Goal: Task Accomplishment & Management: Complete application form

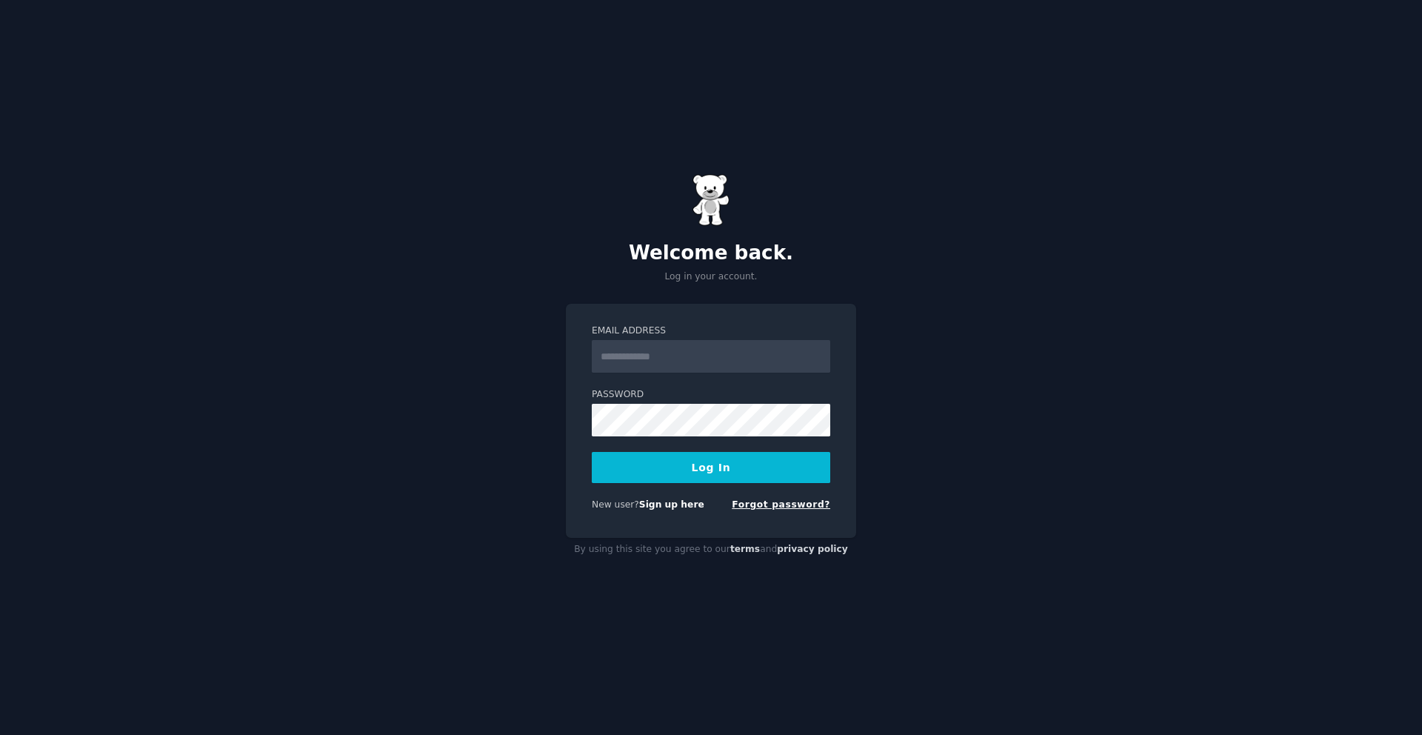
click at [775, 507] on link "Forgot password?" at bounding box center [781, 504] width 98 height 10
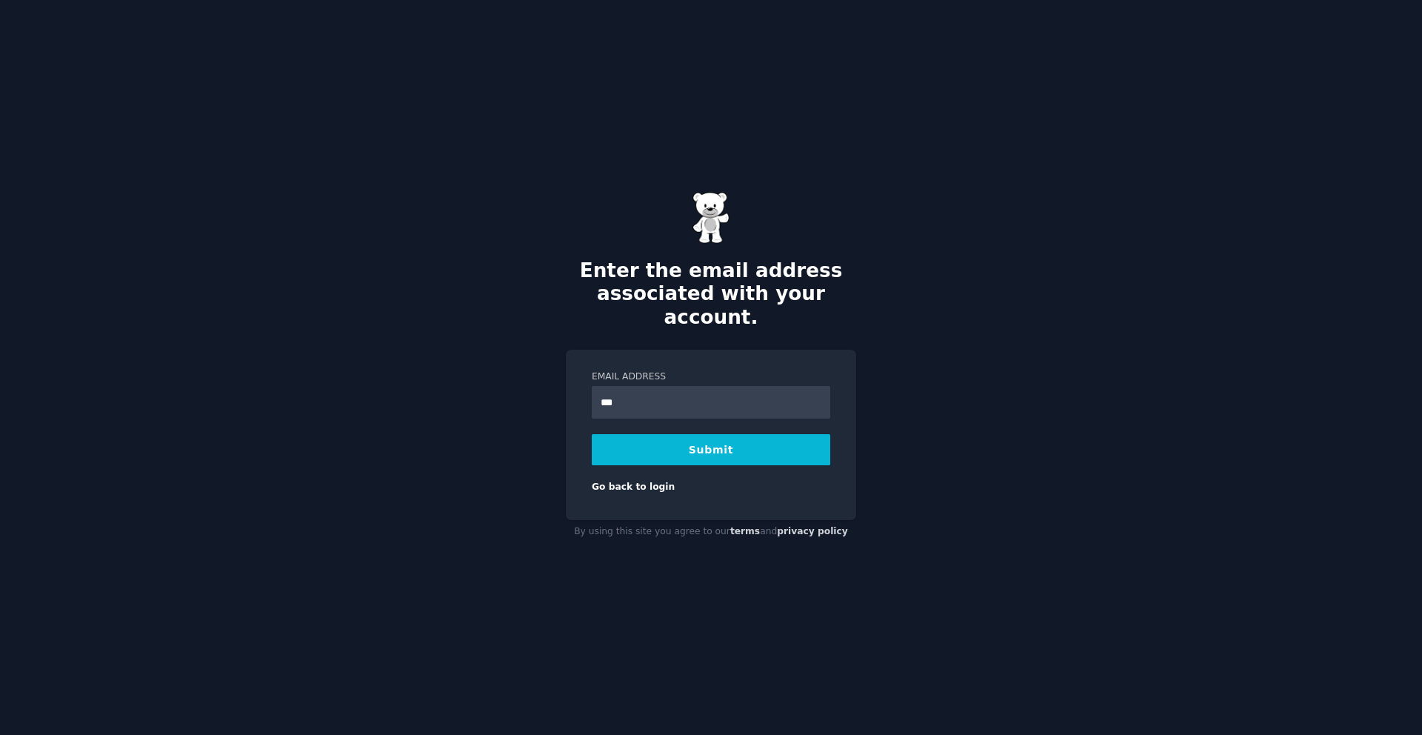
type input "**********"
click at [689, 445] on button "Submit" at bounding box center [711, 449] width 238 height 31
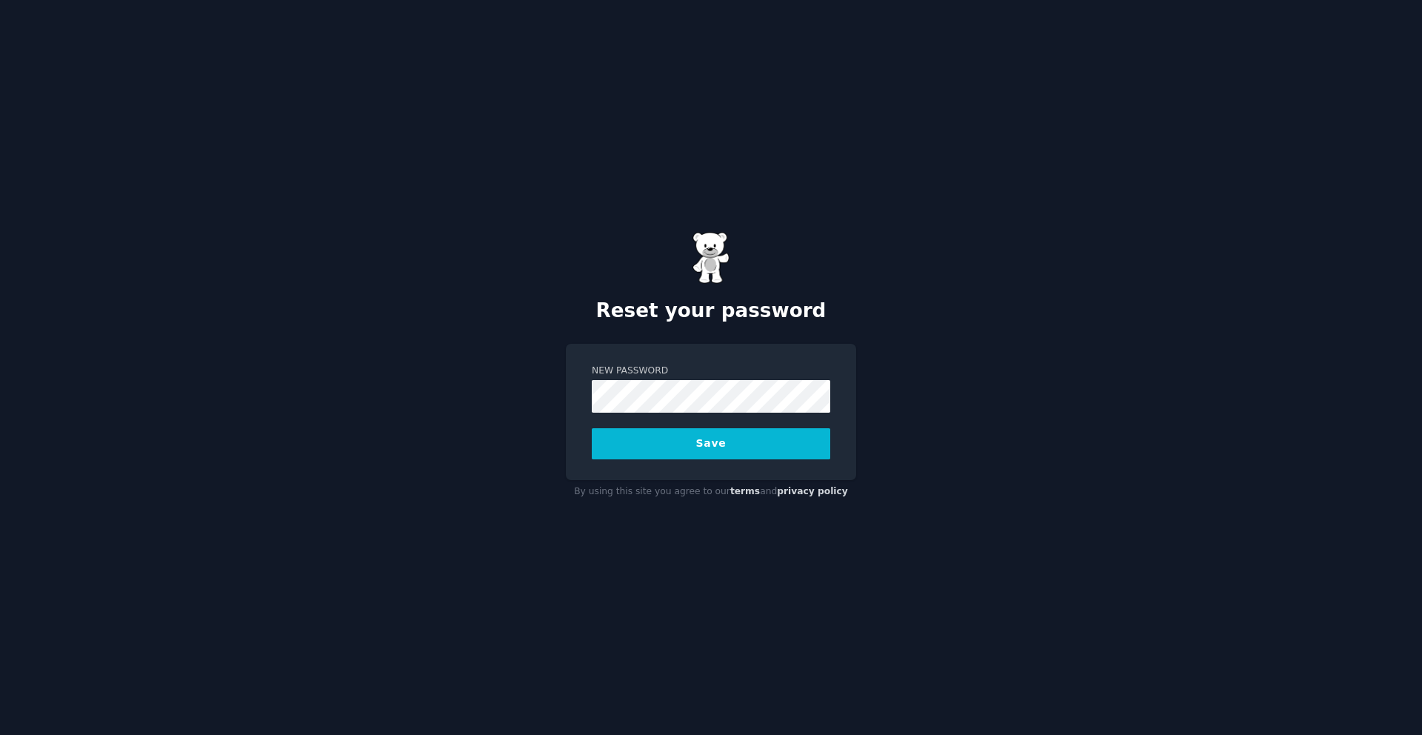
click at [665, 434] on button "Save" at bounding box center [711, 443] width 238 height 31
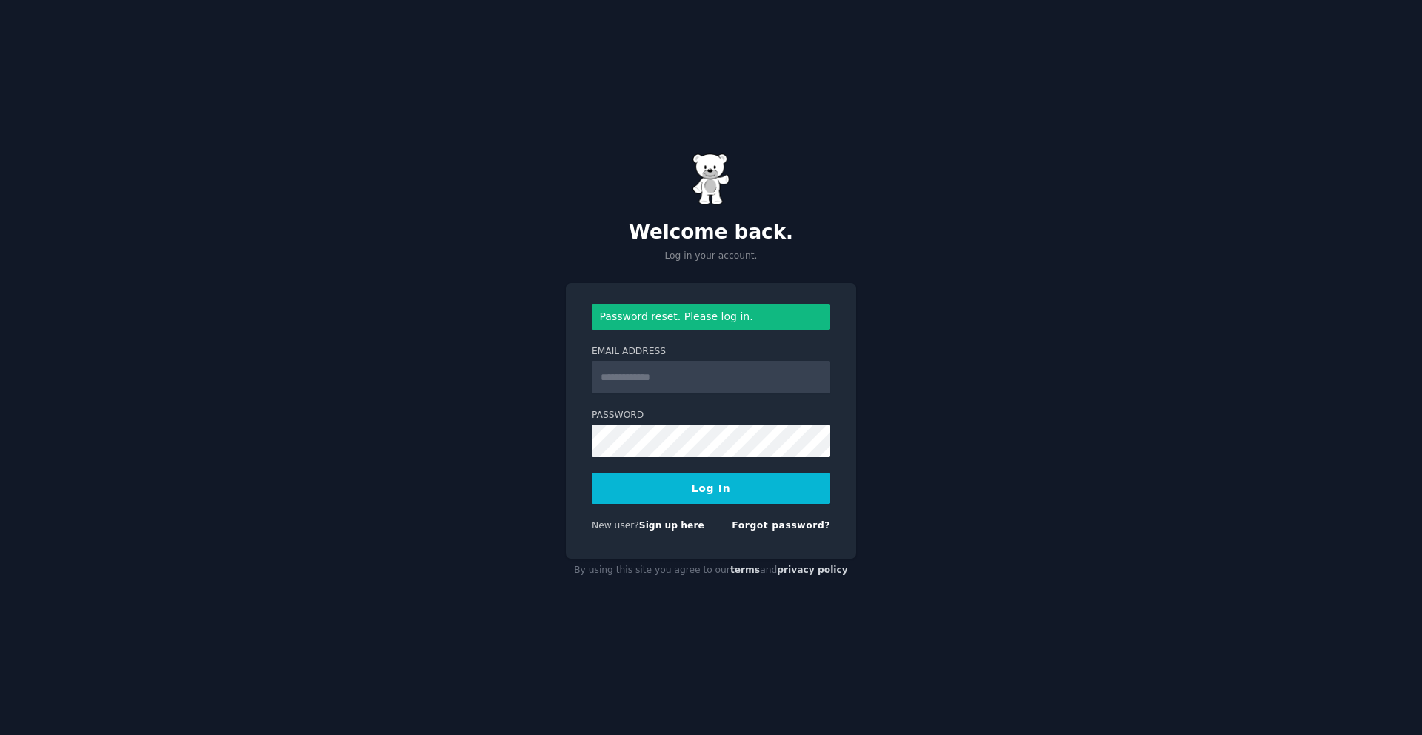
click at [696, 375] on input "Email Address" at bounding box center [711, 377] width 238 height 33
type input "**********"
click at [709, 491] on button "Log In" at bounding box center [711, 488] width 238 height 31
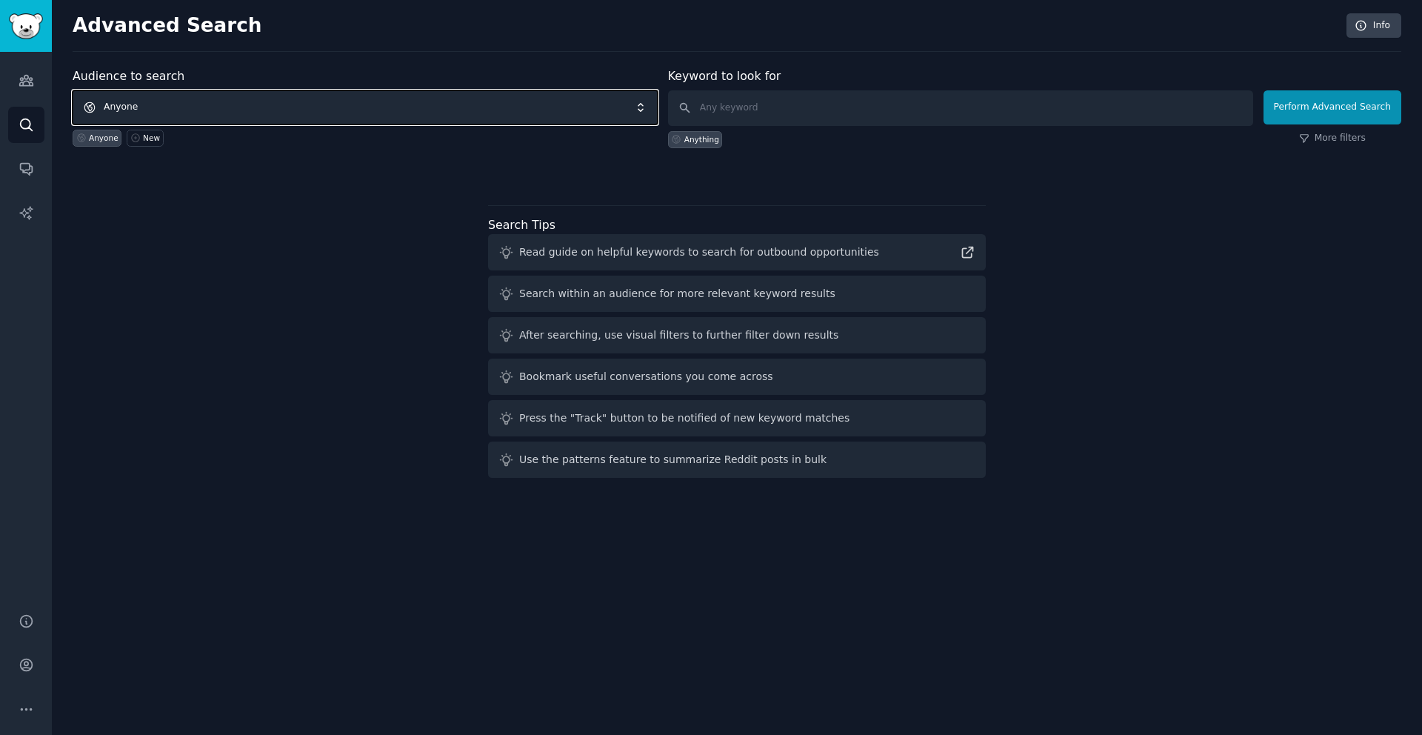
click at [263, 108] on span "Anyone" at bounding box center [365, 107] width 585 height 34
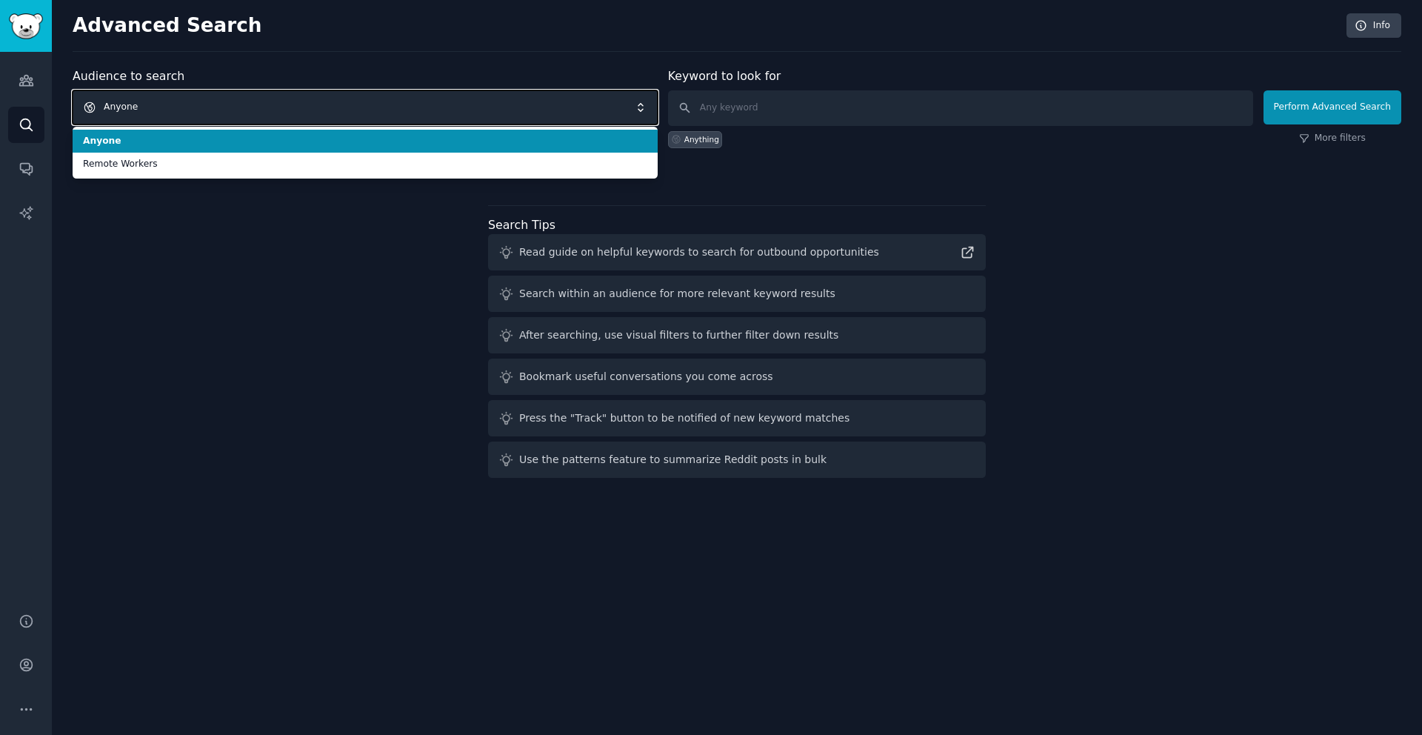
click at [167, 101] on span "Anyone" at bounding box center [365, 107] width 585 height 34
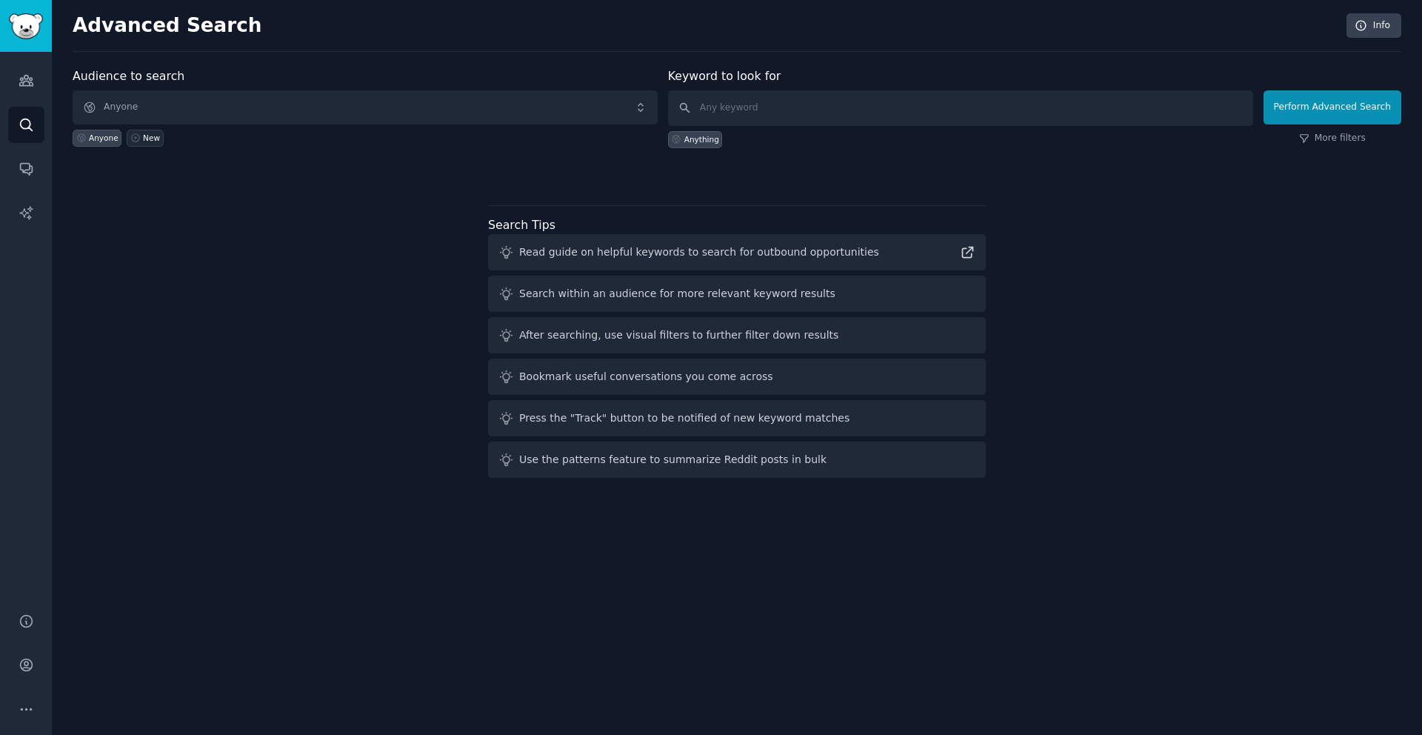
click at [146, 130] on link "New" at bounding box center [145, 138] width 36 height 17
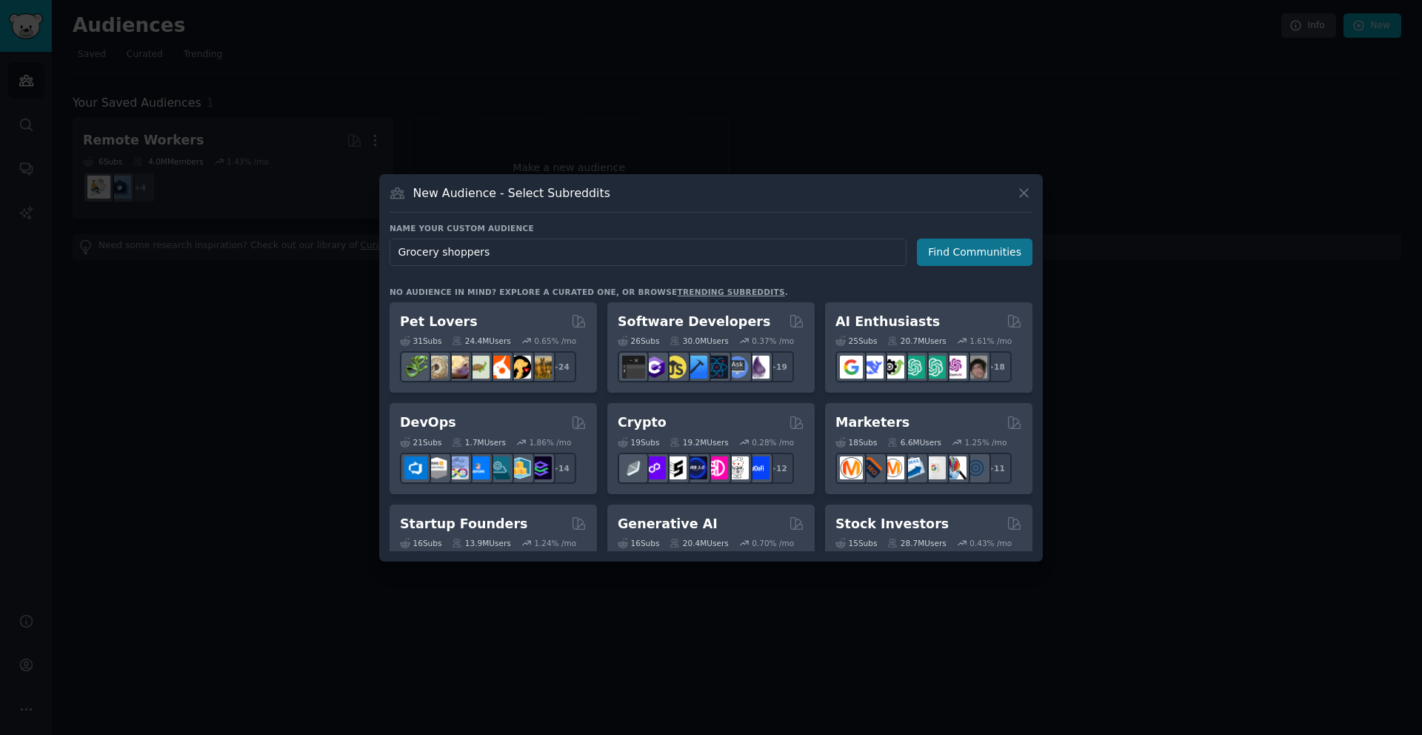
type input "Grocery shoppers"
click at [1010, 254] on button "Find Communities" at bounding box center [975, 251] width 116 height 27
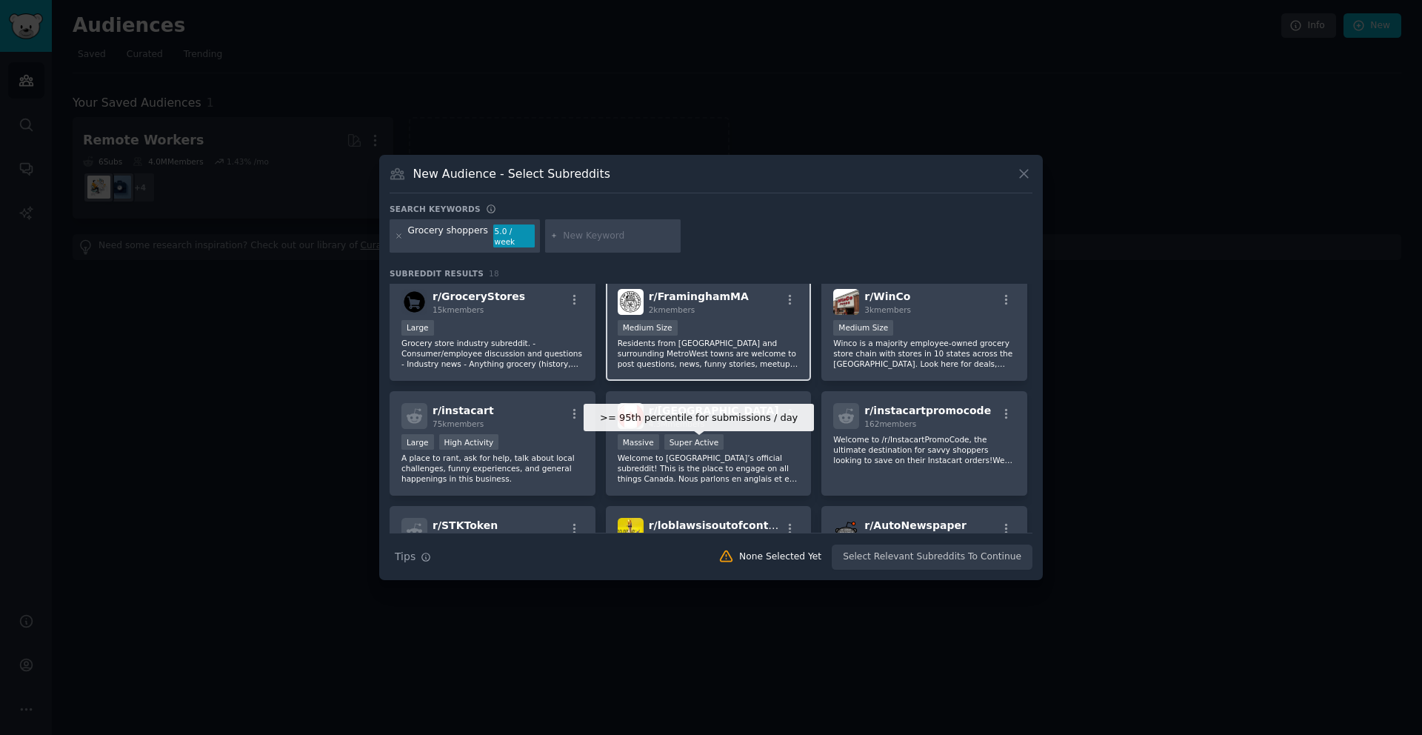
scroll to position [122, 0]
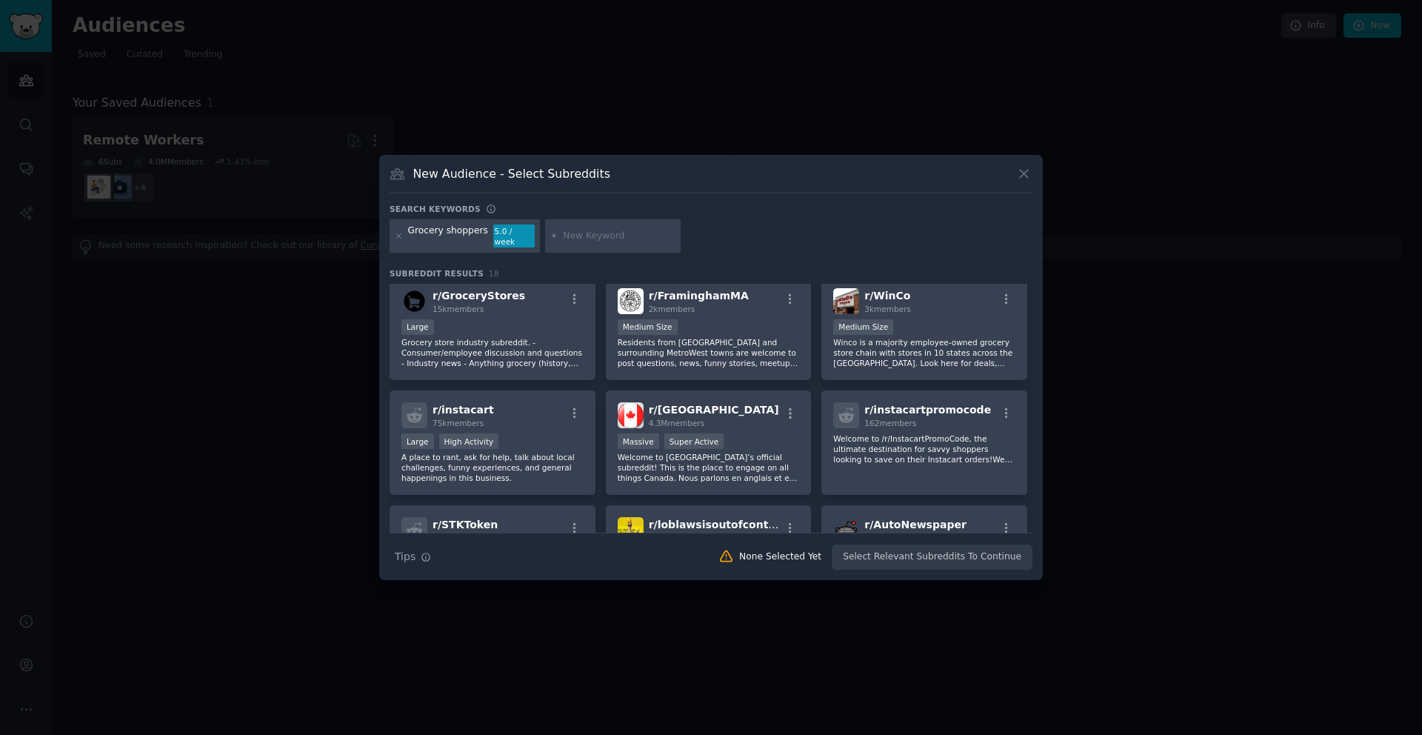
click at [464, 234] on div "Grocery shoppers" at bounding box center [448, 236] width 80 height 24
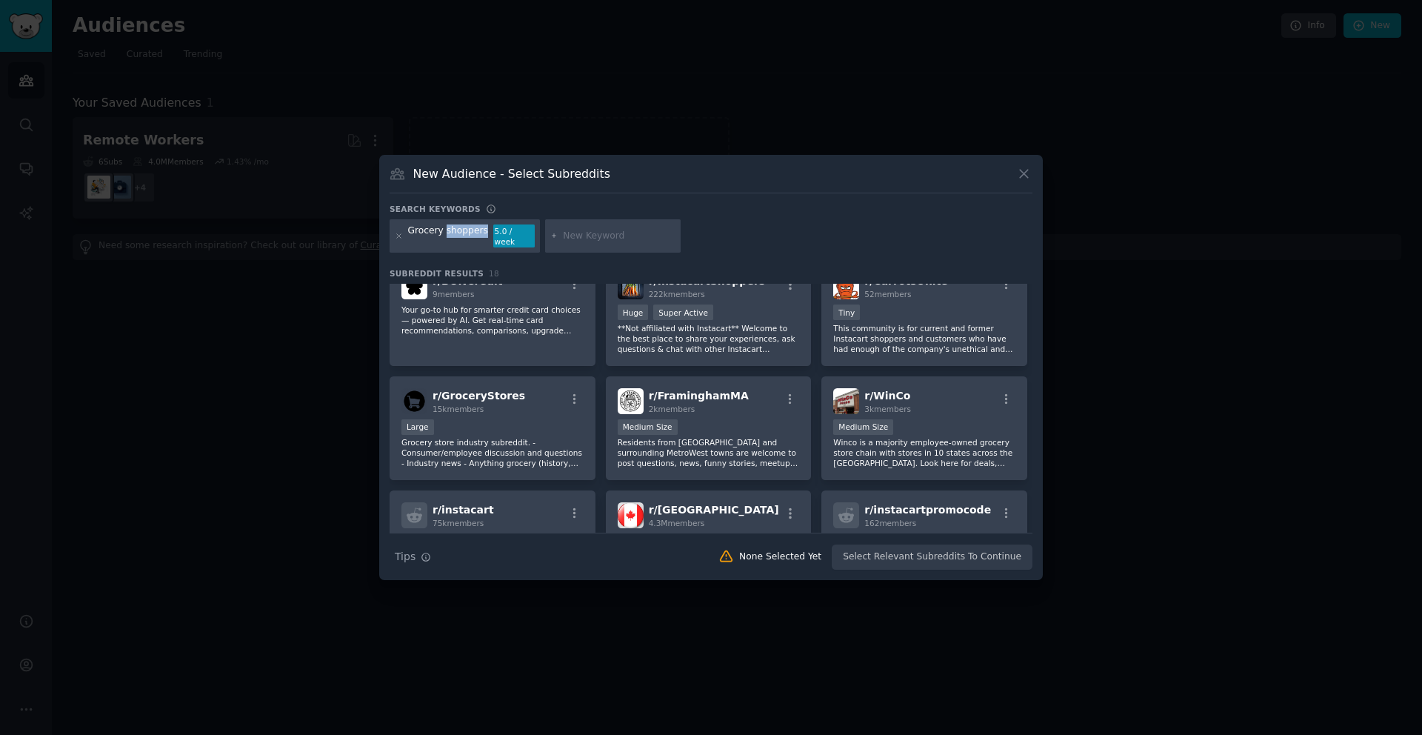
scroll to position [0, 0]
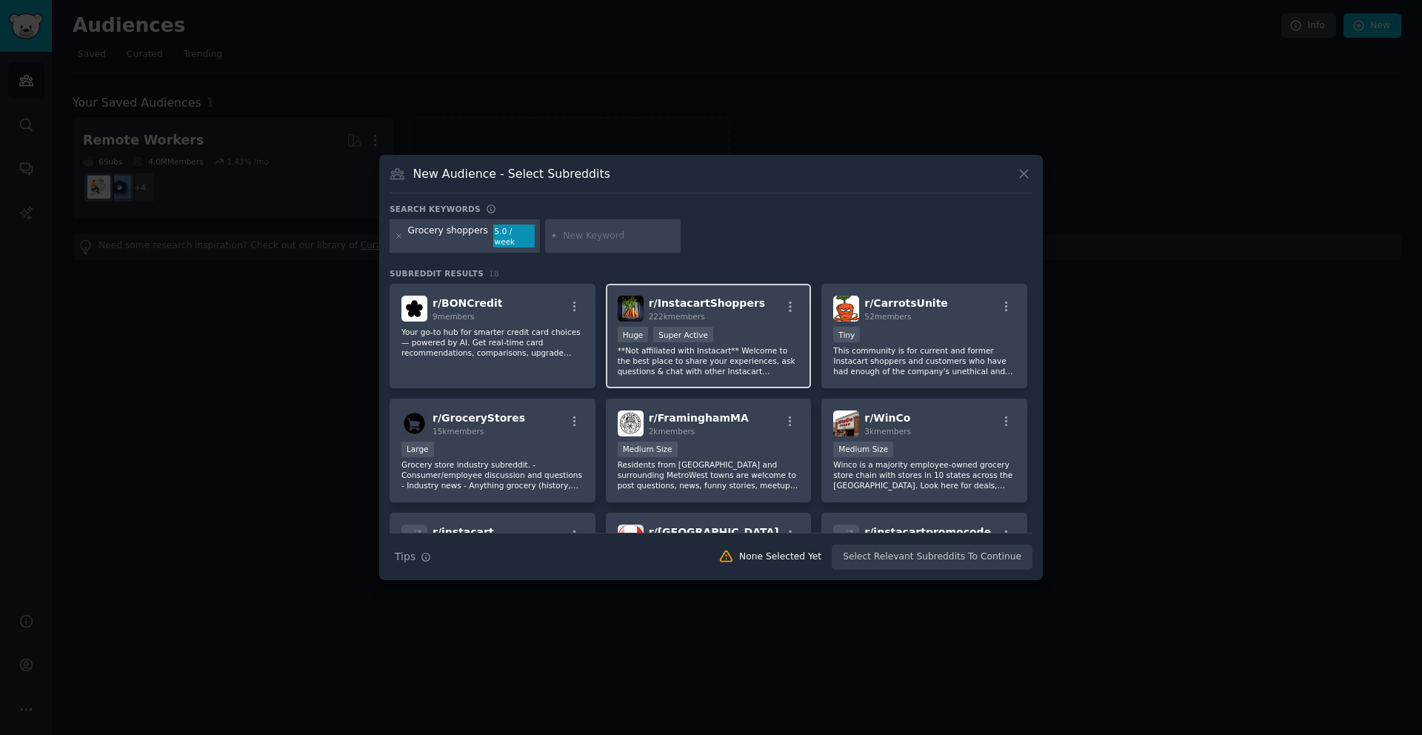
click at [756, 335] on div "Huge Super Active" at bounding box center [709, 336] width 182 height 19
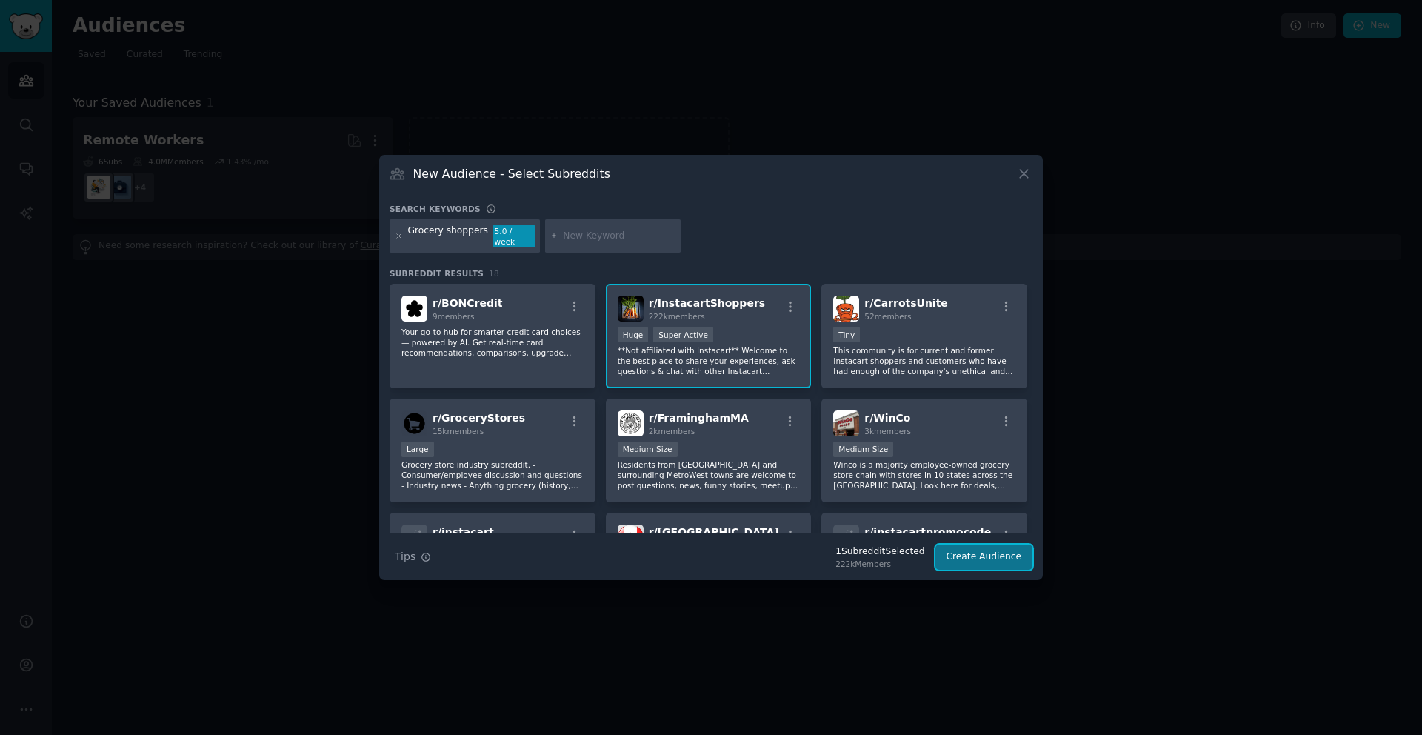
click at [1001, 552] on button "Create Audience" at bounding box center [984, 556] width 98 height 25
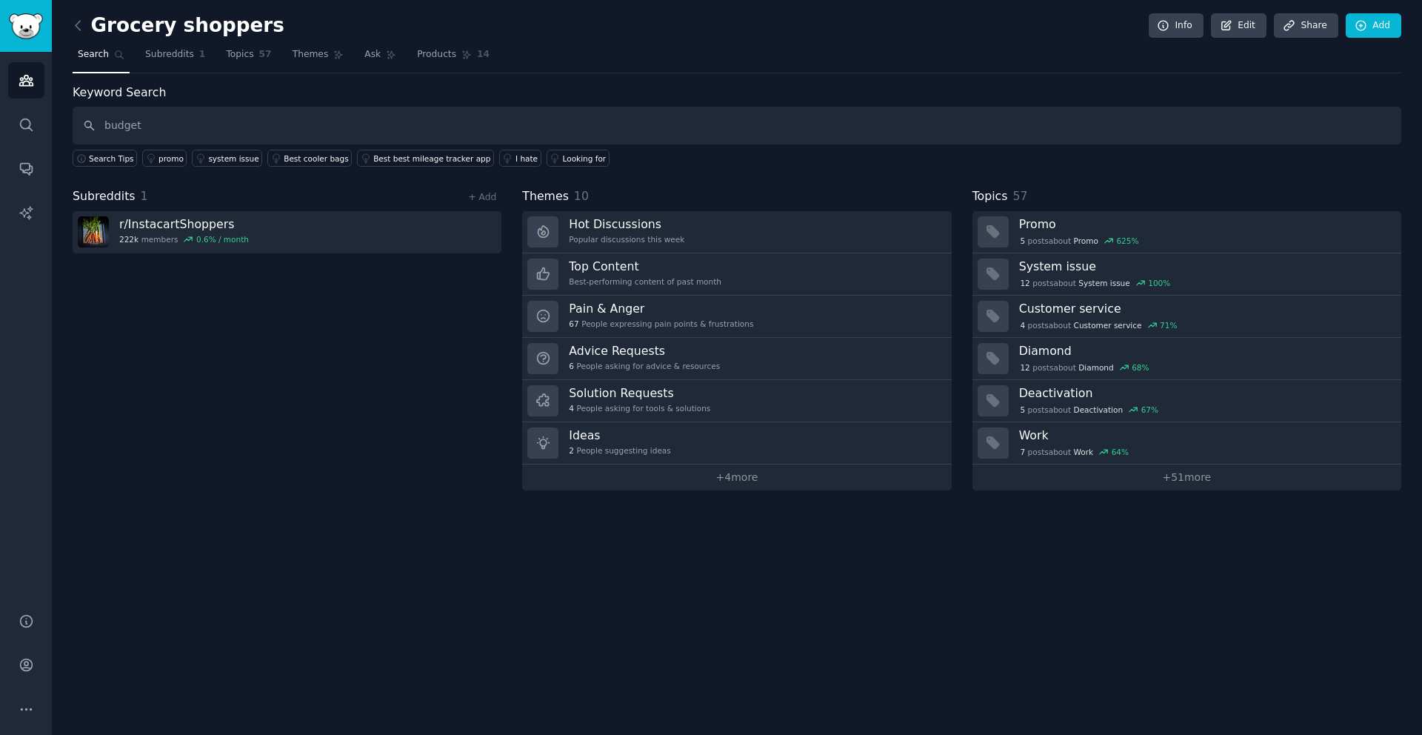
type input "budget"
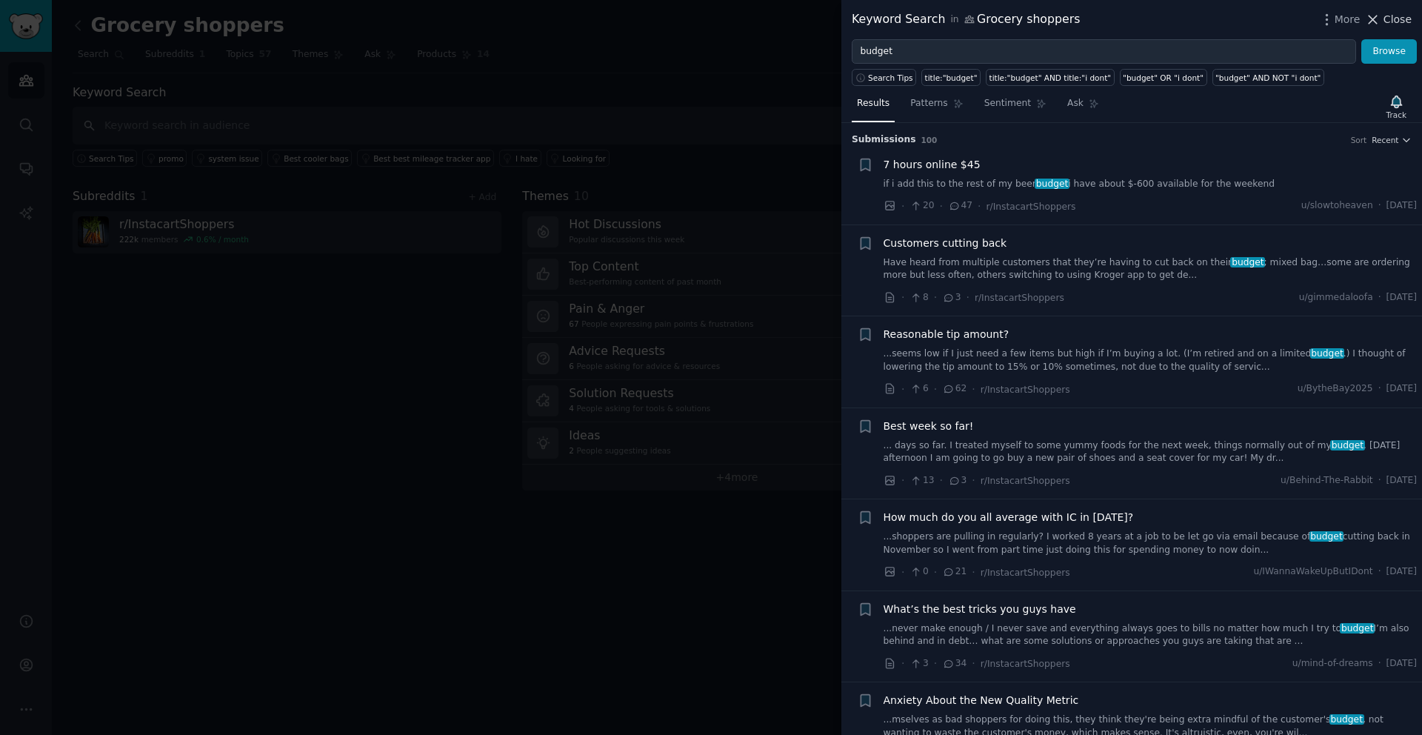
click at [1395, 16] on span "Close" at bounding box center [1397, 20] width 28 height 16
